Goal: Task Accomplishment & Management: Manage account settings

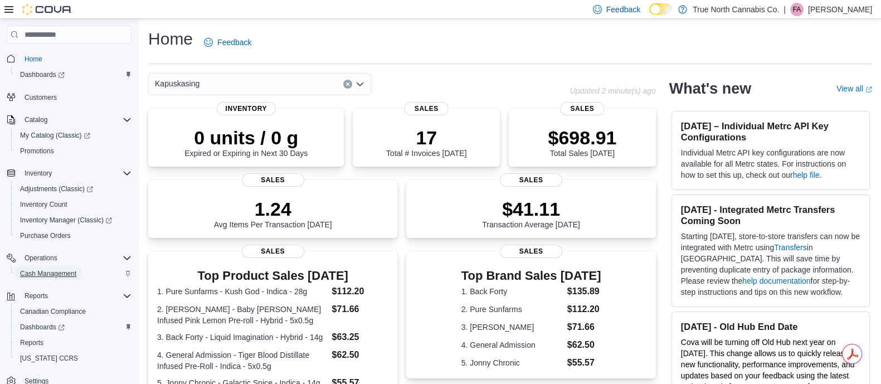
click at [55, 269] on span "Cash Management" at bounding box center [48, 273] width 56 height 9
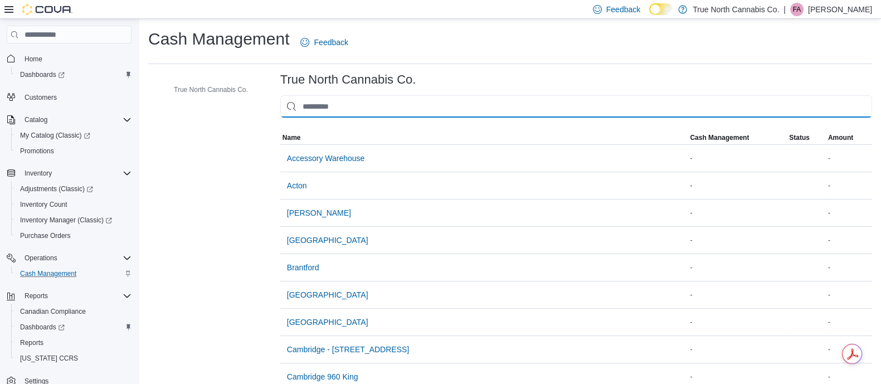
click at [332, 100] on input "This is a search bar. As you type, the results lower in the page will automatic…" at bounding box center [576, 106] width 592 height 22
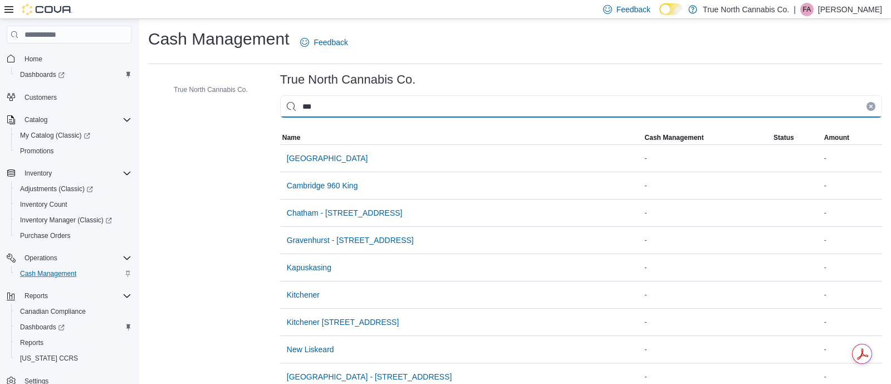
type input "***"
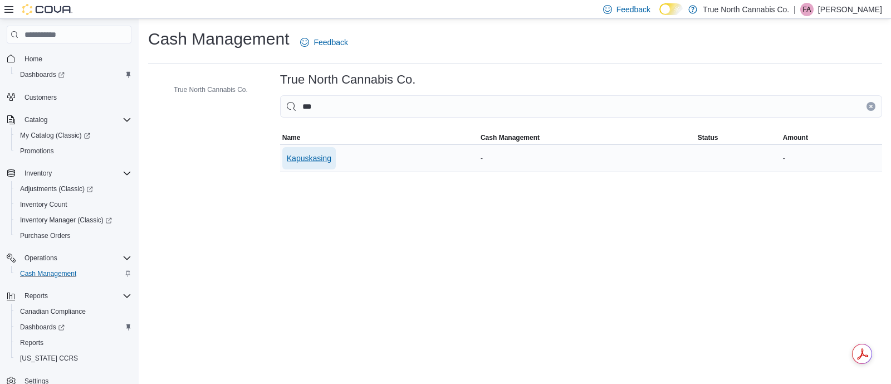
click at [298, 157] on span "Kapuskasing" at bounding box center [309, 158] width 45 height 11
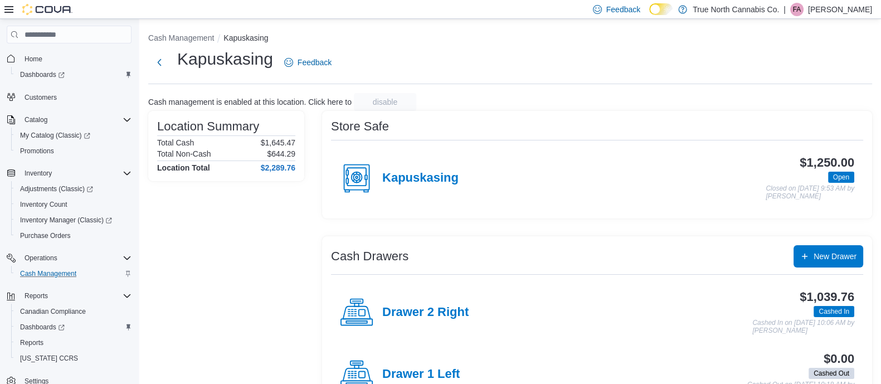
scroll to position [38, 0]
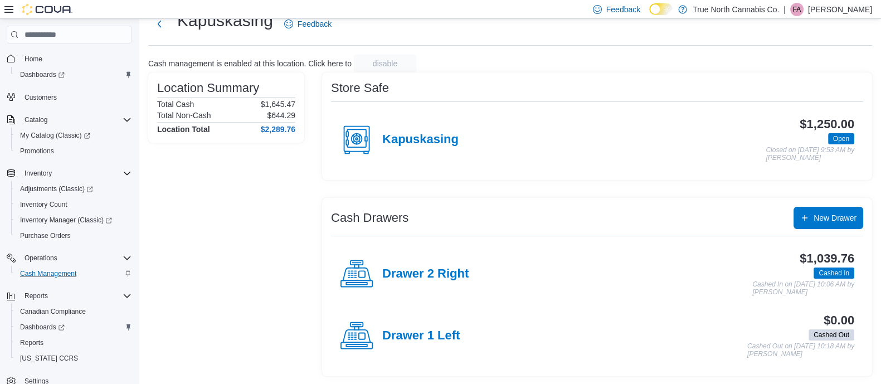
click at [433, 204] on div "Cash Drawers New Drawer Drawer 2 Right $1,039.76 Cashed In Cashed In on August …" at bounding box center [597, 287] width 550 height 178
click at [34, 55] on span "Home" at bounding box center [34, 59] width 18 height 9
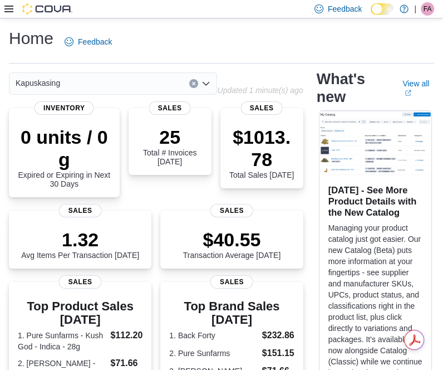
click at [429, 8] on span "FA" at bounding box center [428, 8] width 8 height 13
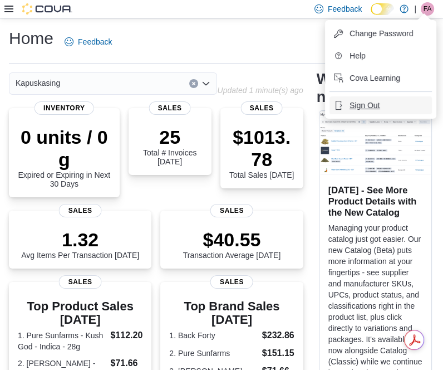
click at [389, 109] on button "Sign Out" at bounding box center [381, 105] width 102 height 18
